Goal: Navigation & Orientation: Find specific page/section

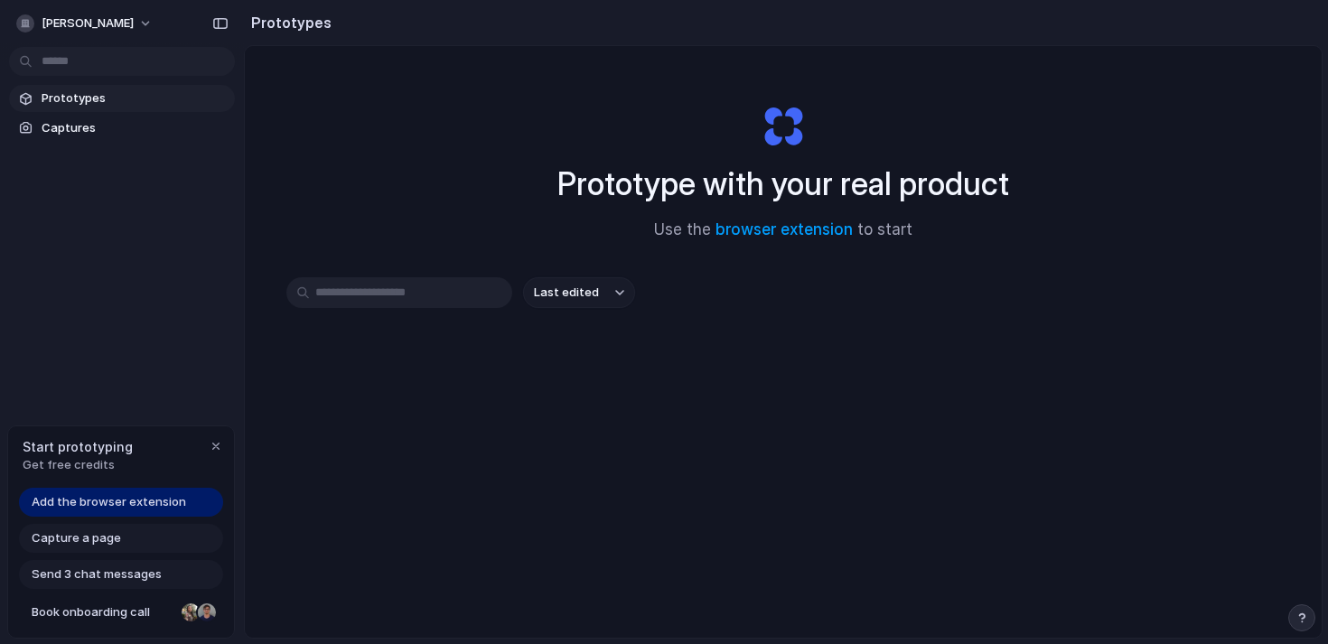
scroll to position [97, 0]
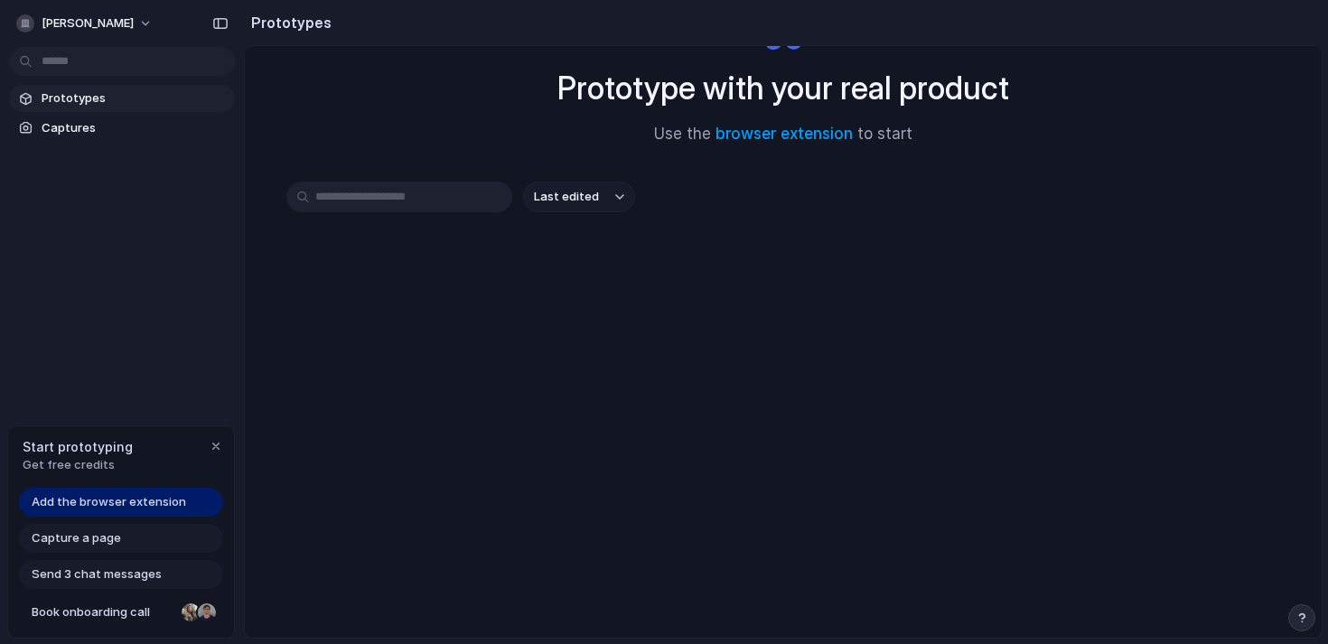
click at [573, 189] on span "Last edited" at bounding box center [566, 197] width 65 height 18
click at [577, 182] on div "Last edited Last created Alphabetical" at bounding box center [664, 322] width 1328 height 644
click at [95, 100] on span "Prototypes" at bounding box center [135, 98] width 186 height 18
click at [68, 134] on span "Captures" at bounding box center [135, 128] width 186 height 18
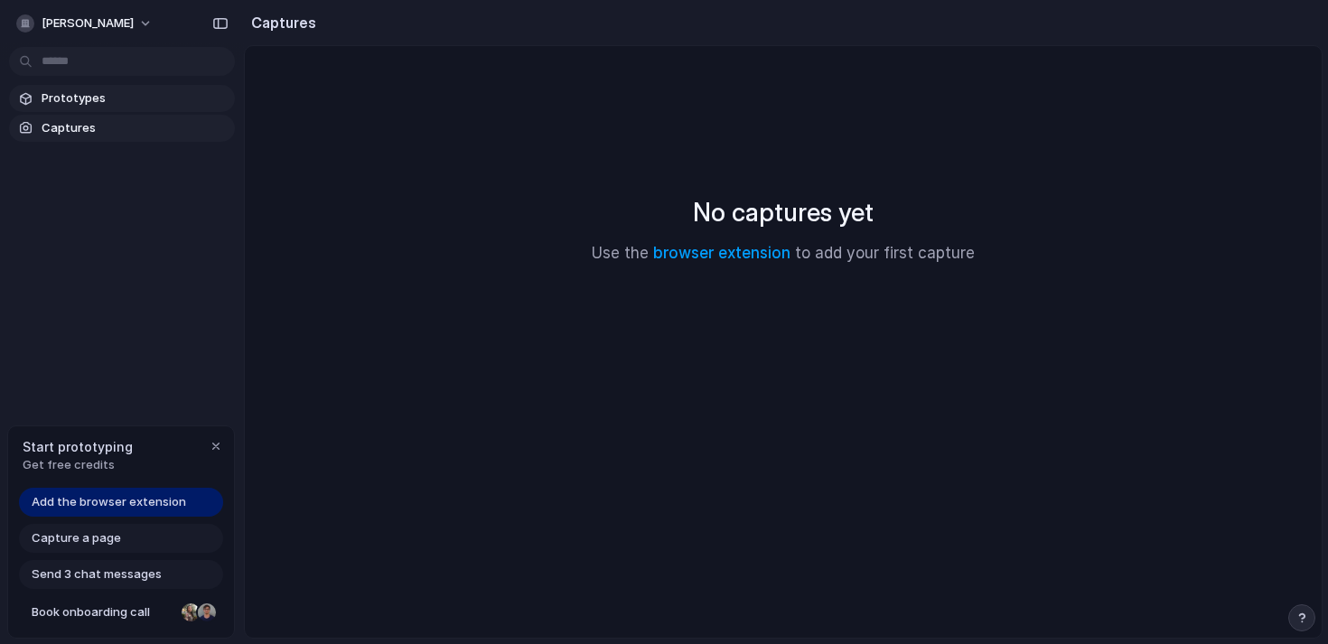
click at [88, 110] on link "Prototypes" at bounding box center [122, 98] width 226 height 27
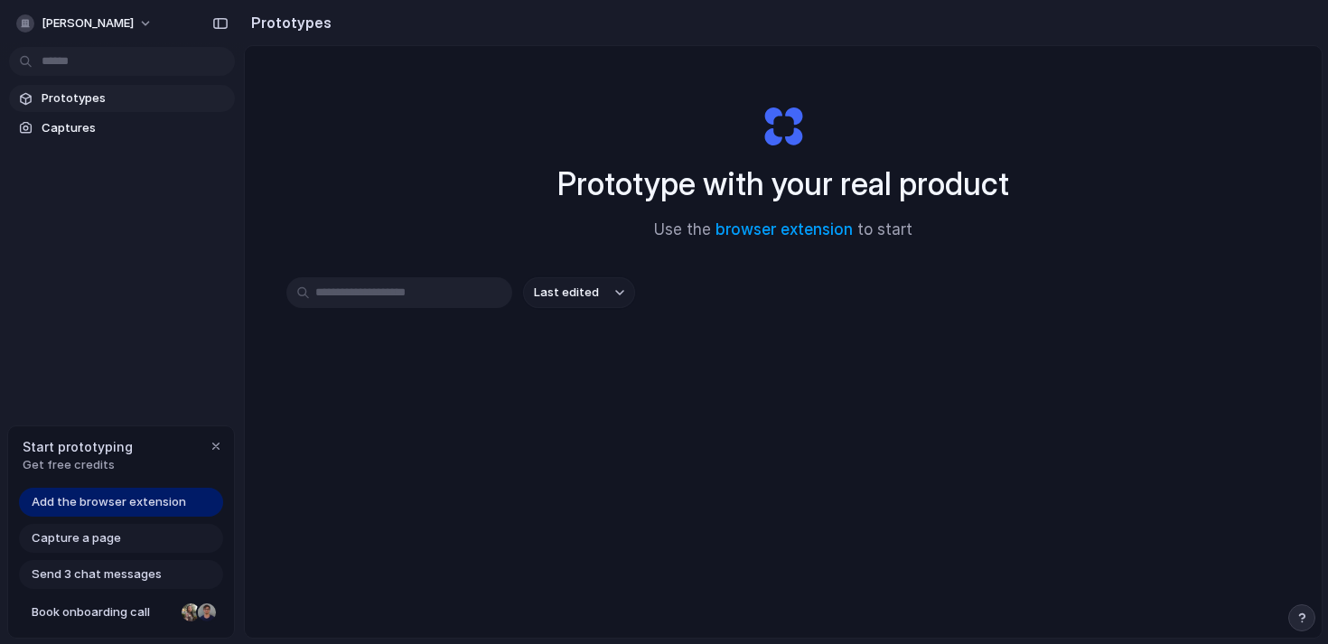
click at [86, 537] on span "Capture a page" at bounding box center [76, 538] width 89 height 18
click at [137, 440] on div "Start prototyping Get free credits" at bounding box center [121, 455] width 226 height 59
click at [123, 572] on span "Send 3 chat messages" at bounding box center [97, 574] width 130 height 18
click at [556, 279] on button "Last edited" at bounding box center [579, 292] width 112 height 31
click at [553, 268] on div "Last edited Last created Alphabetical" at bounding box center [664, 322] width 1328 height 644
